Goal: Check status: Check status

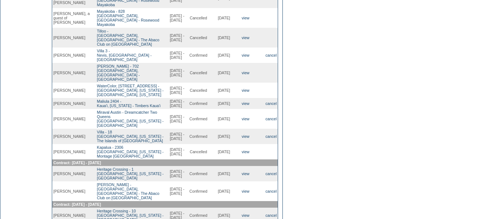
scroll to position [219, 0]
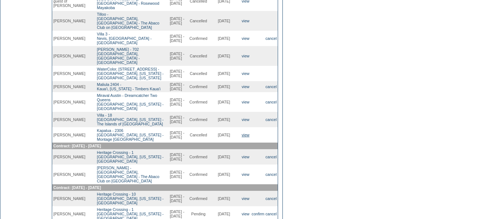
click at [243, 137] on link "view" at bounding box center [246, 135] width 8 height 4
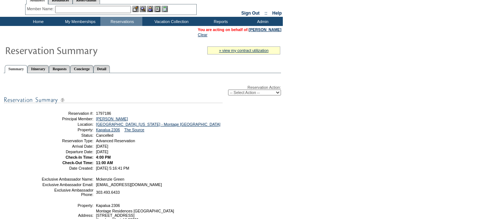
scroll to position [37, 0]
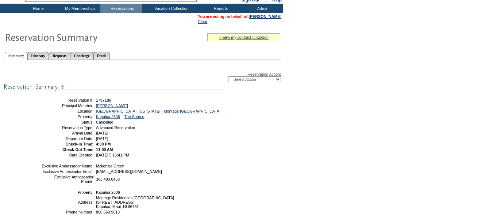
drag, startPoint x: 145, startPoint y: 162, endPoint x: 60, endPoint y: 101, distance: 104.4
click at [60, 101] on tbody "Reservation #: 1797186 Principal Member: [PERSON_NAME] Location: [GEOGRAPHIC_DA…" at bounding box center [131, 127] width 180 height 60
copy tbody "Reservation #: 1797186 Principal Member: [PERSON_NAME] Location: [GEOGRAPHIC_DA…"
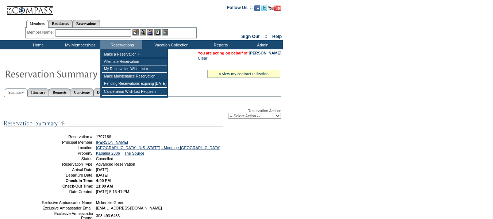
click at [108, 30] on input "text" at bounding box center [93, 32] width 76 height 7
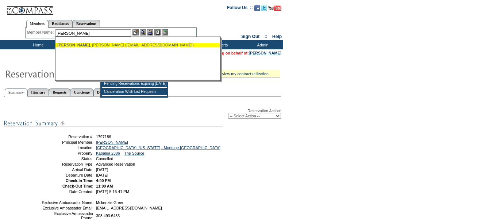
click at [105, 46] on div "[PERSON_NAME] ([EMAIL_ADDRESS][DOMAIN_NAME])" at bounding box center [137, 45] width 161 height 4
type input "[PERSON_NAME] ([EMAIL_ADDRESS][DOMAIN_NAME])"
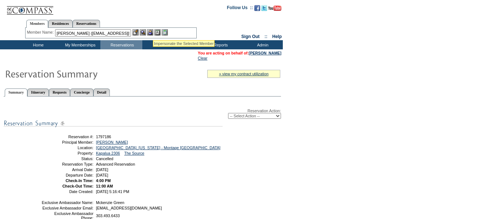
click at [153, 31] on img at bounding box center [150, 32] width 6 height 6
click at [146, 31] on img at bounding box center [143, 32] width 6 height 6
